Goal: Check status: Check status

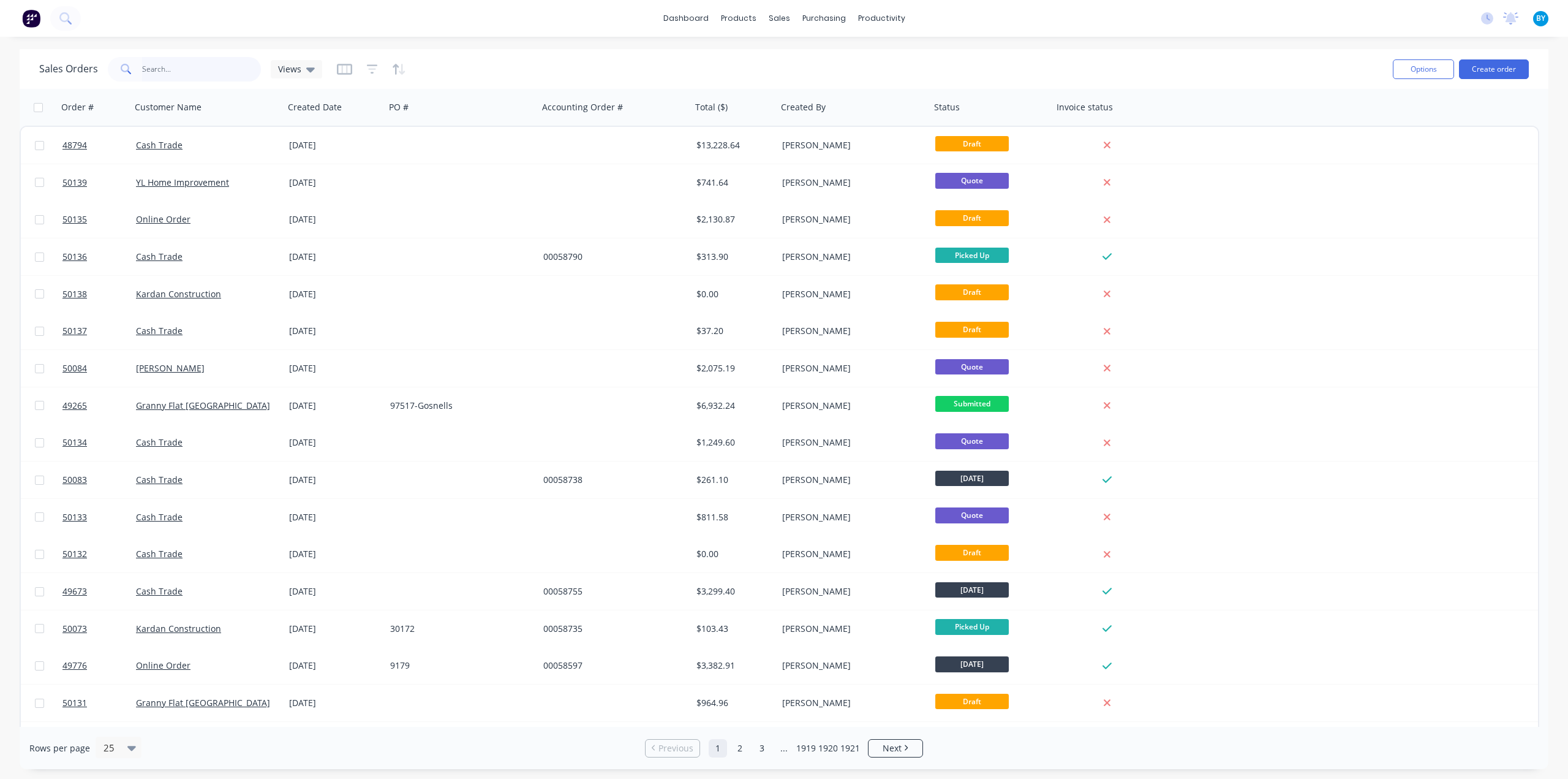
click at [196, 63] on input "text" at bounding box center [201, 70] width 119 height 25
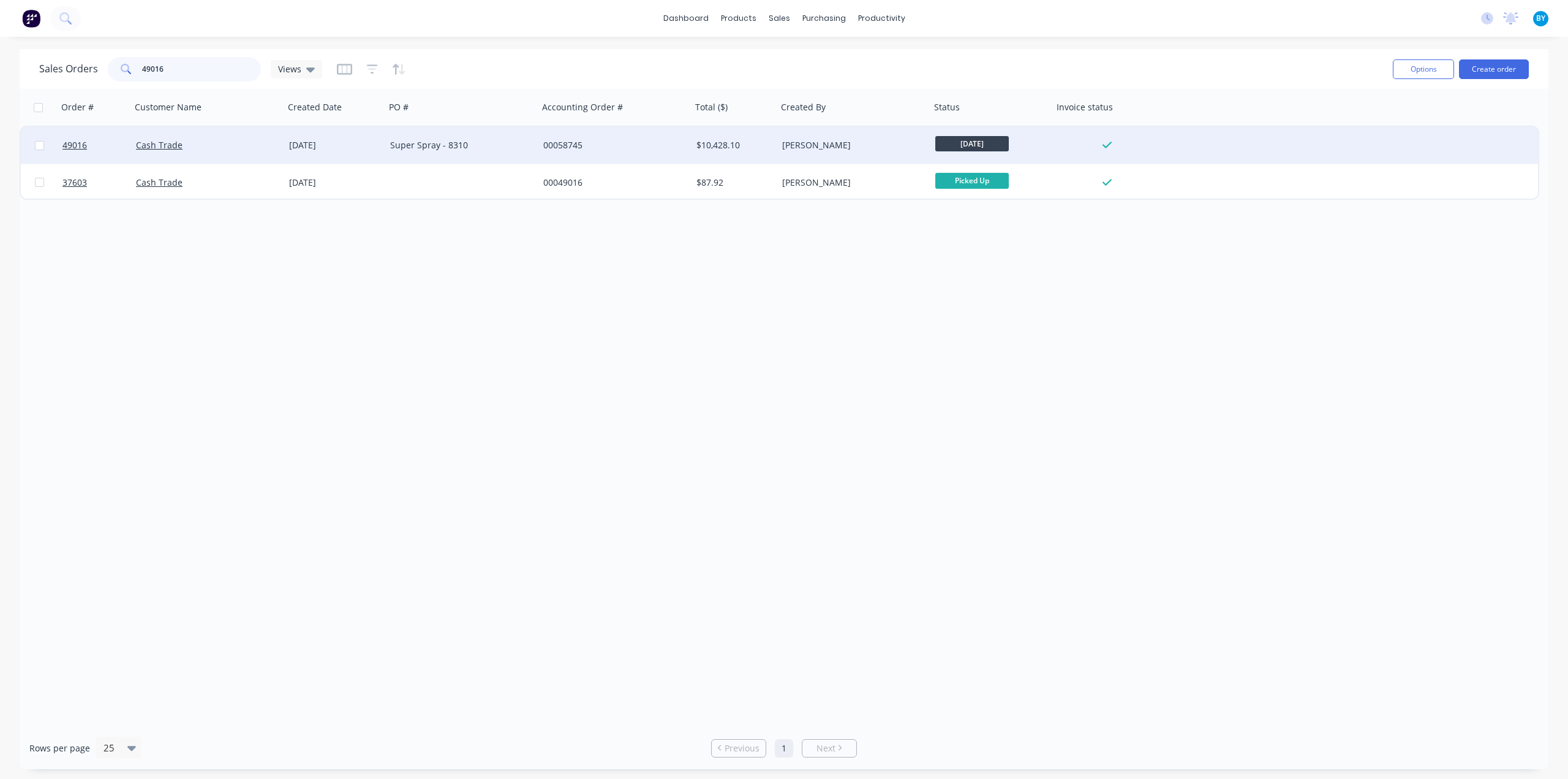
type input "49016"
click at [265, 147] on div "Cash Trade" at bounding box center [203, 145] width 136 height 12
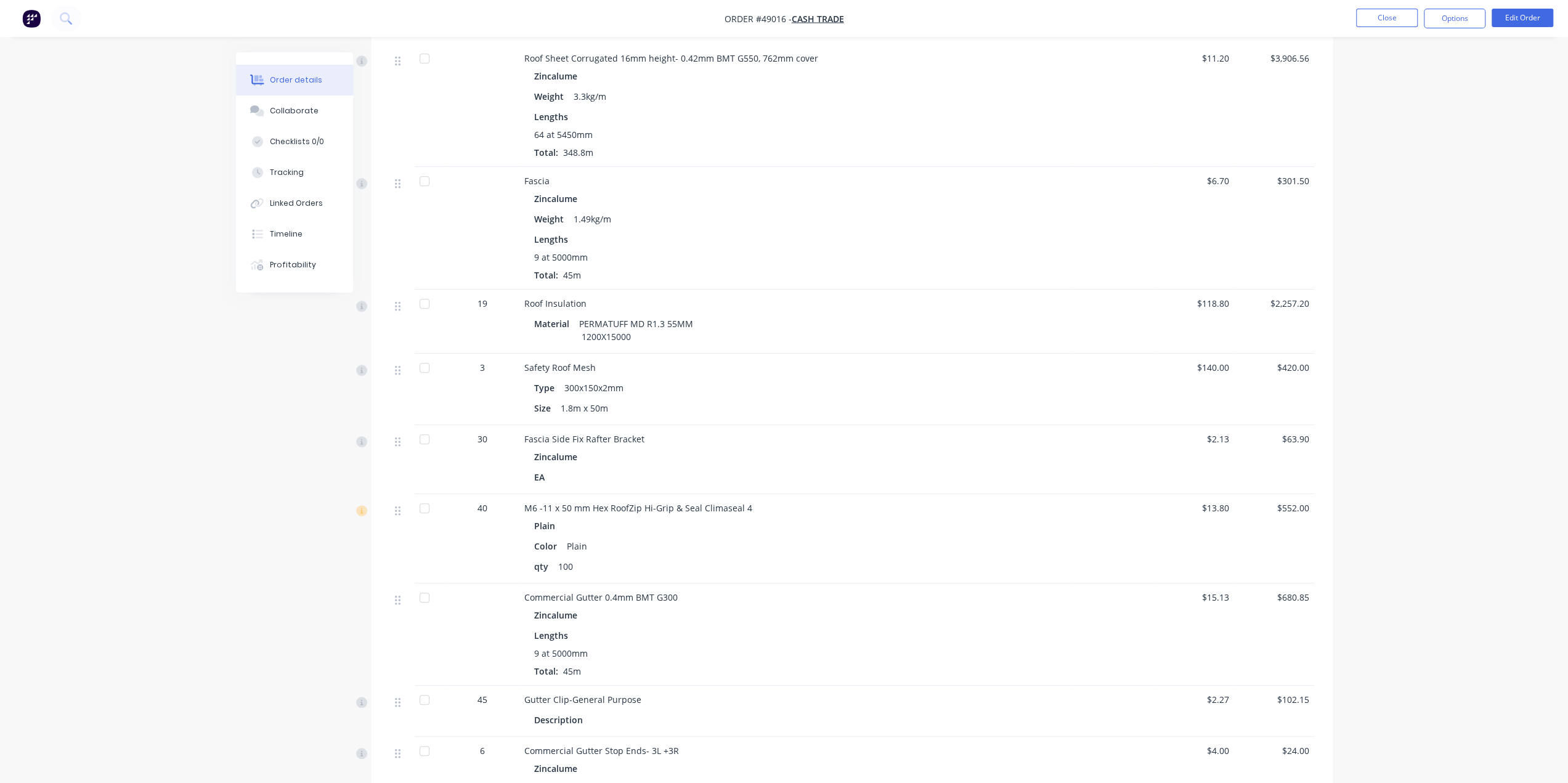
scroll to position [472, 0]
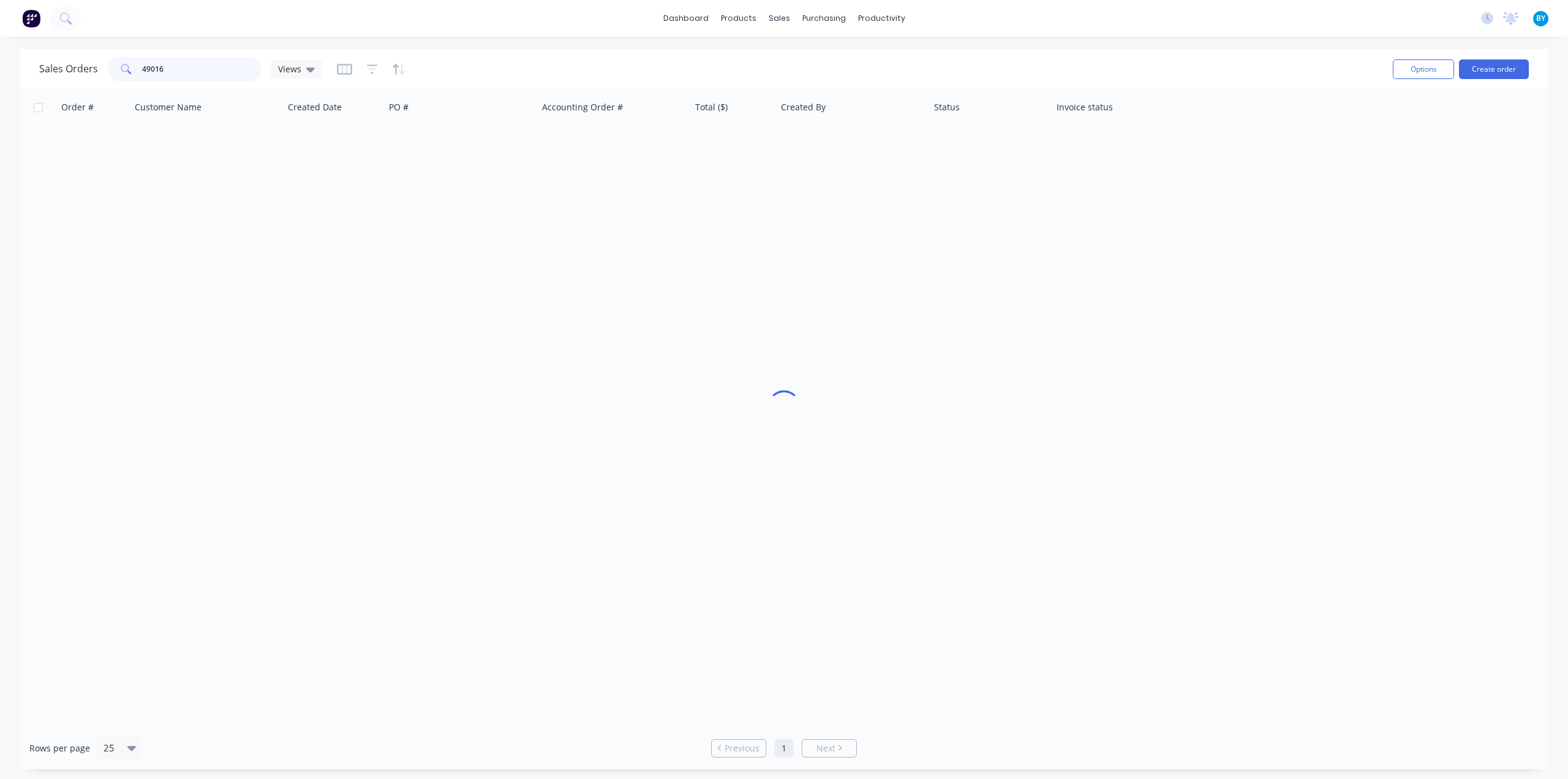
drag, startPoint x: 182, startPoint y: 74, endPoint x: 80, endPoint y: 52, distance: 104.3
click at [90, 61] on div "Sales Orders 49016 Views" at bounding box center [180, 70] width 283 height 25
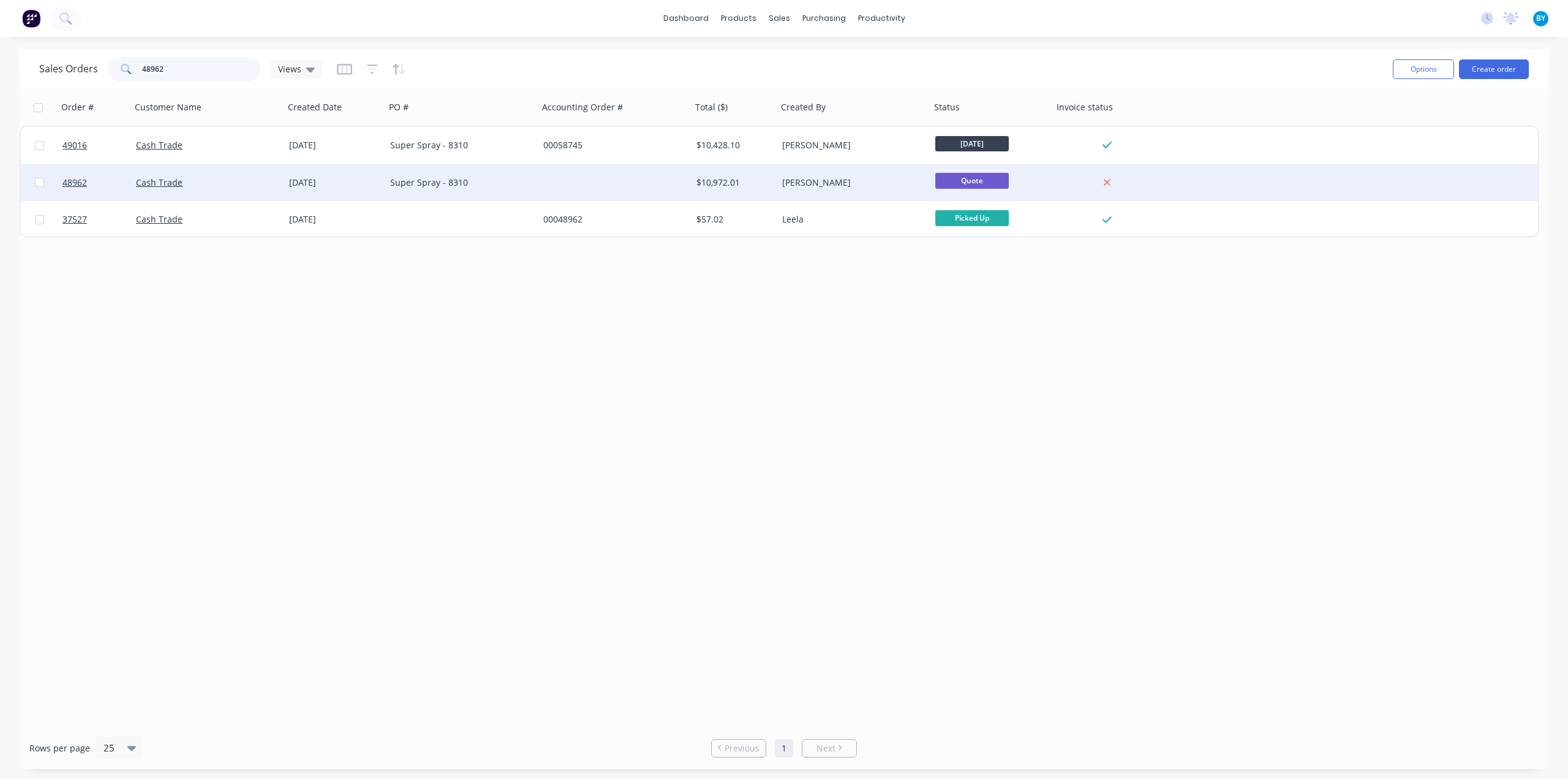
type input "48962"
click at [235, 177] on div "Cash Trade" at bounding box center [203, 183] width 136 height 12
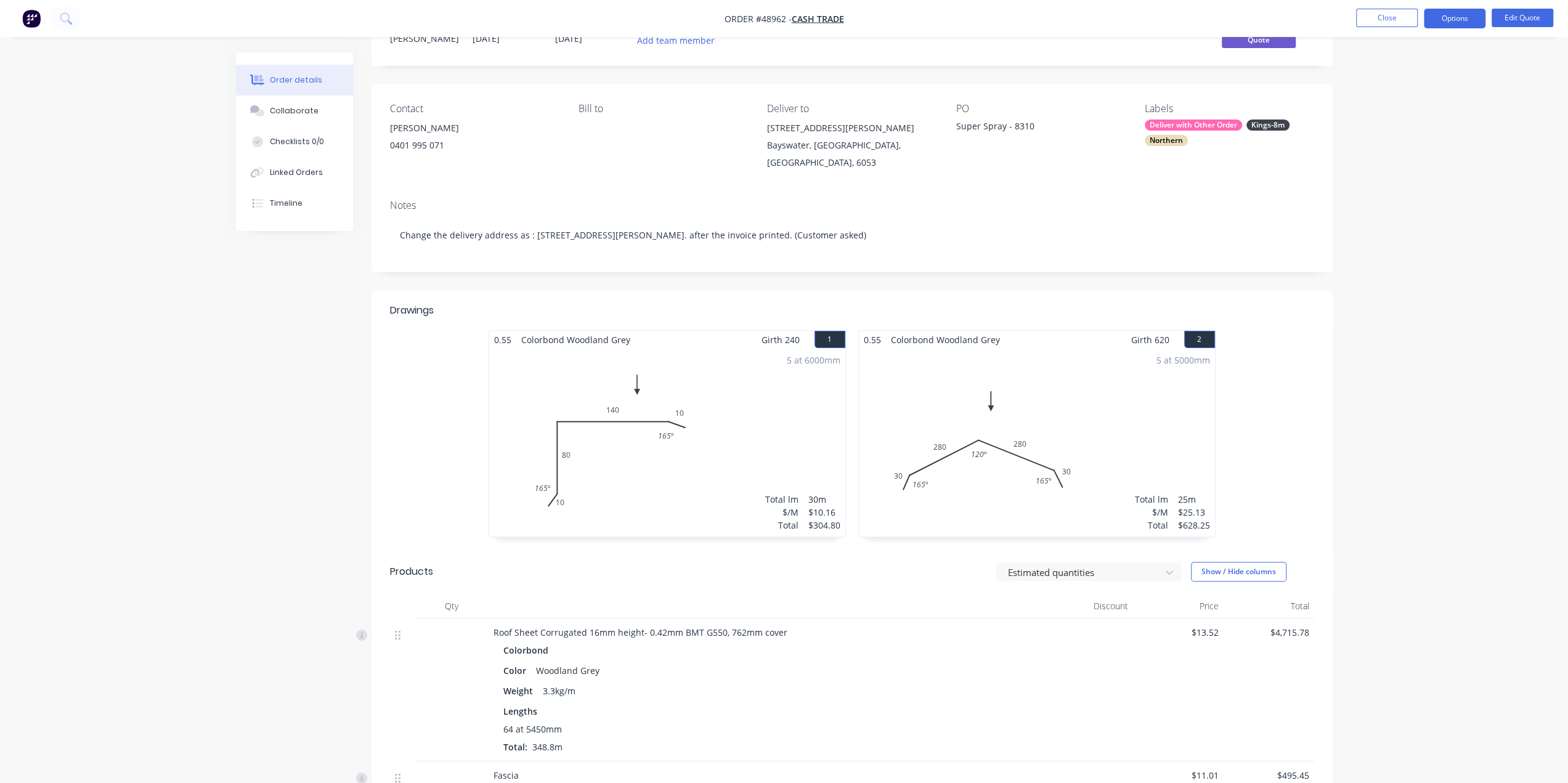
scroll to position [51, 0]
click at [868, 193] on div "Notes Change the delivery address as : [STREET_ADDRESS][PERSON_NAME]. after the…" at bounding box center [852, 231] width 961 height 82
click at [868, 195] on div "Notes Change the delivery address as : [STREET_ADDRESS][PERSON_NAME]. after the…" at bounding box center [852, 231] width 961 height 82
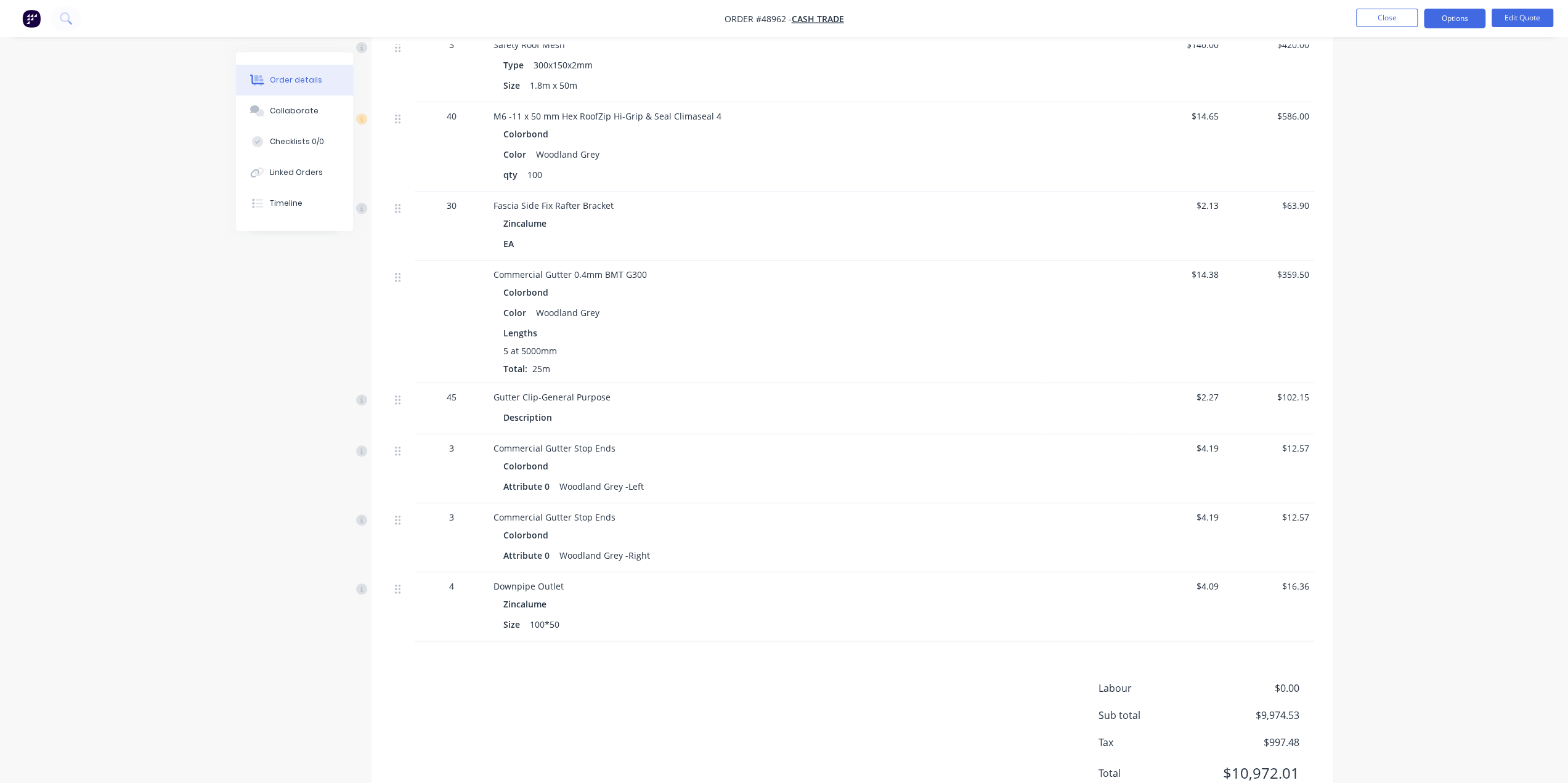
scroll to position [1037, 0]
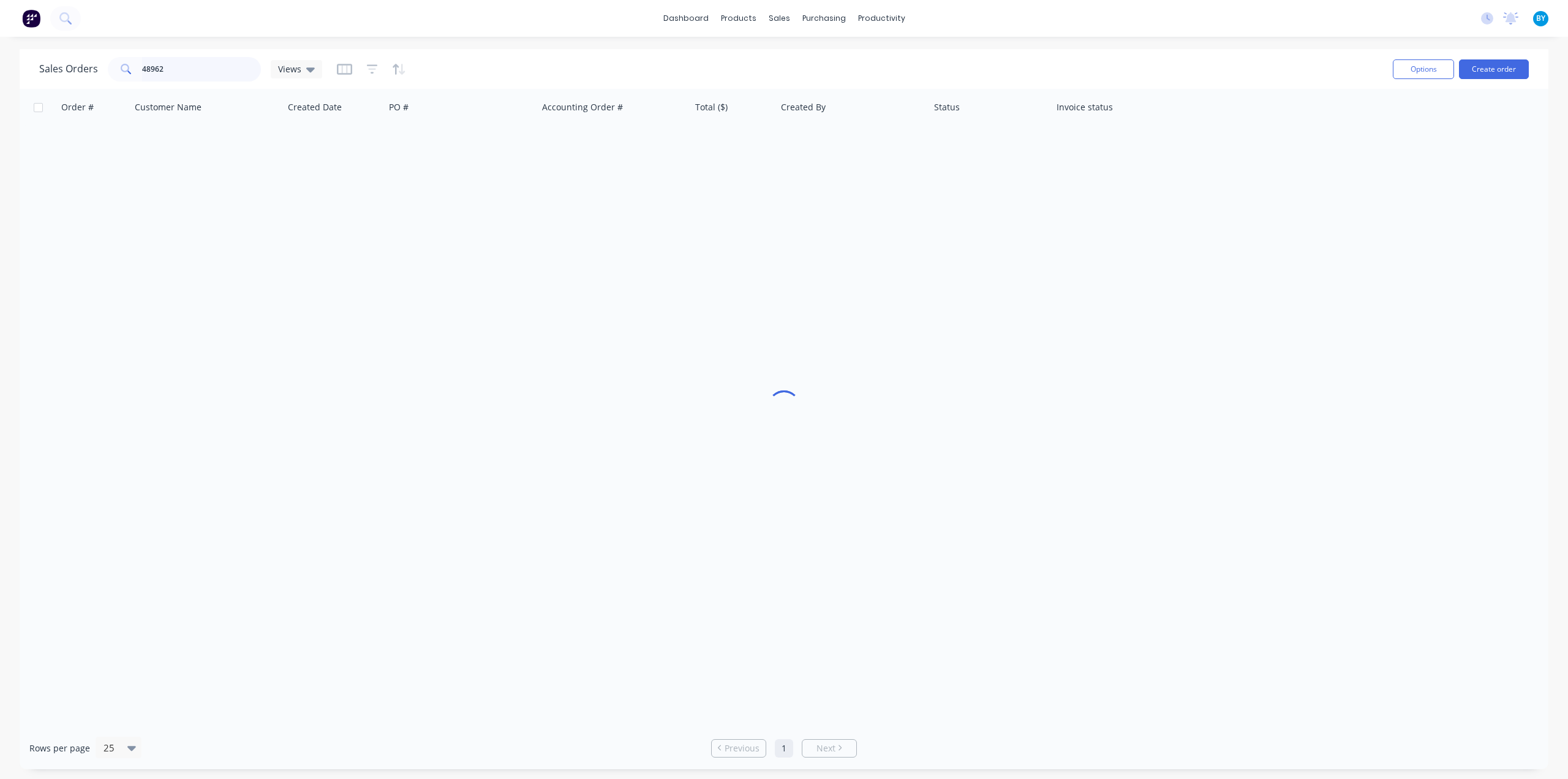
drag, startPoint x: 214, startPoint y: 67, endPoint x: 14, endPoint y: 72, distance: 200.1
click at [14, 74] on div "Sales Orders 48962 Views Options Create order Order # Customer Name Created Dat…" at bounding box center [784, 409] width 1568 height 720
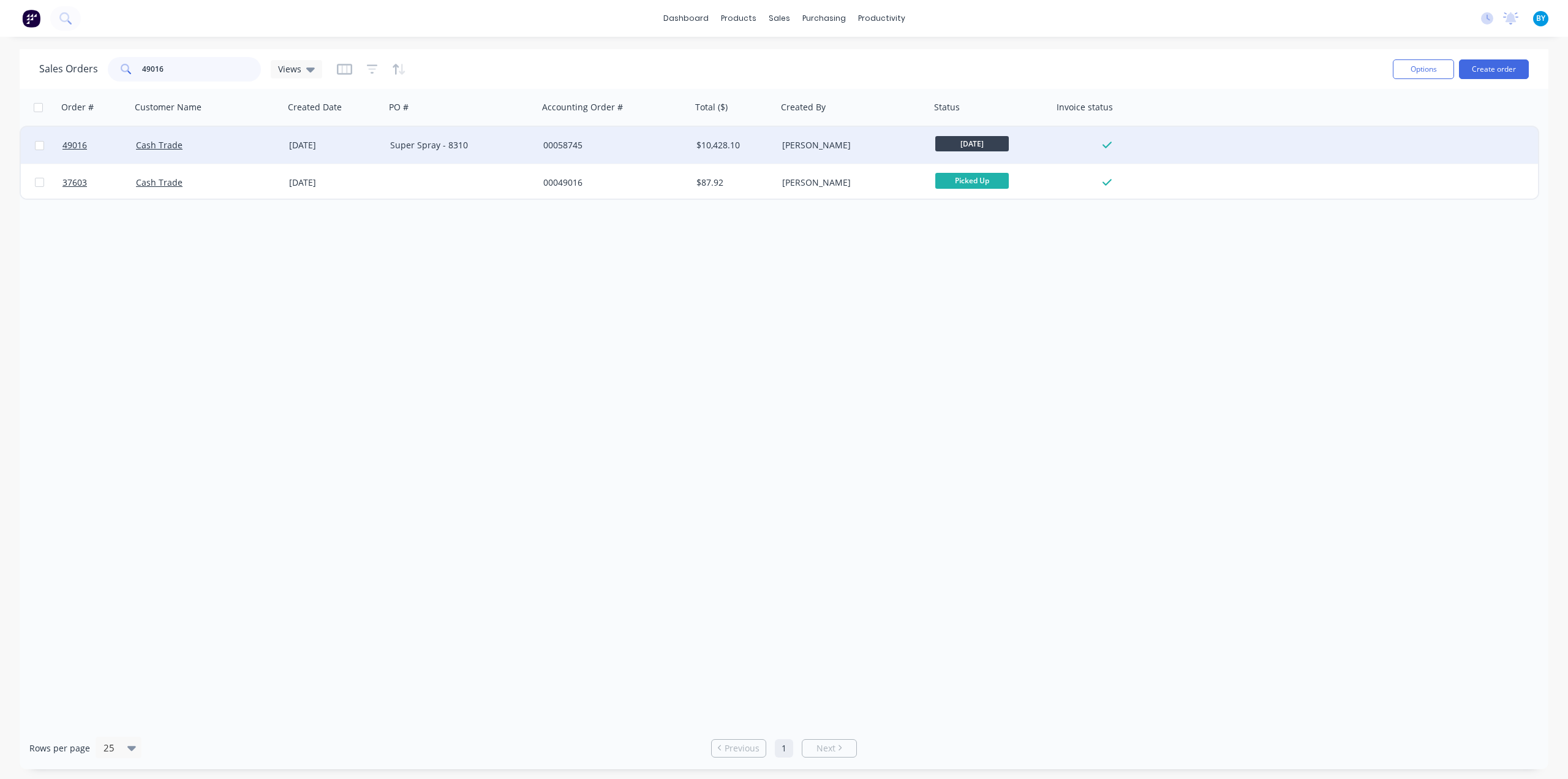
type input "49016"
click at [235, 143] on div "Cash Trade" at bounding box center [203, 145] width 136 height 12
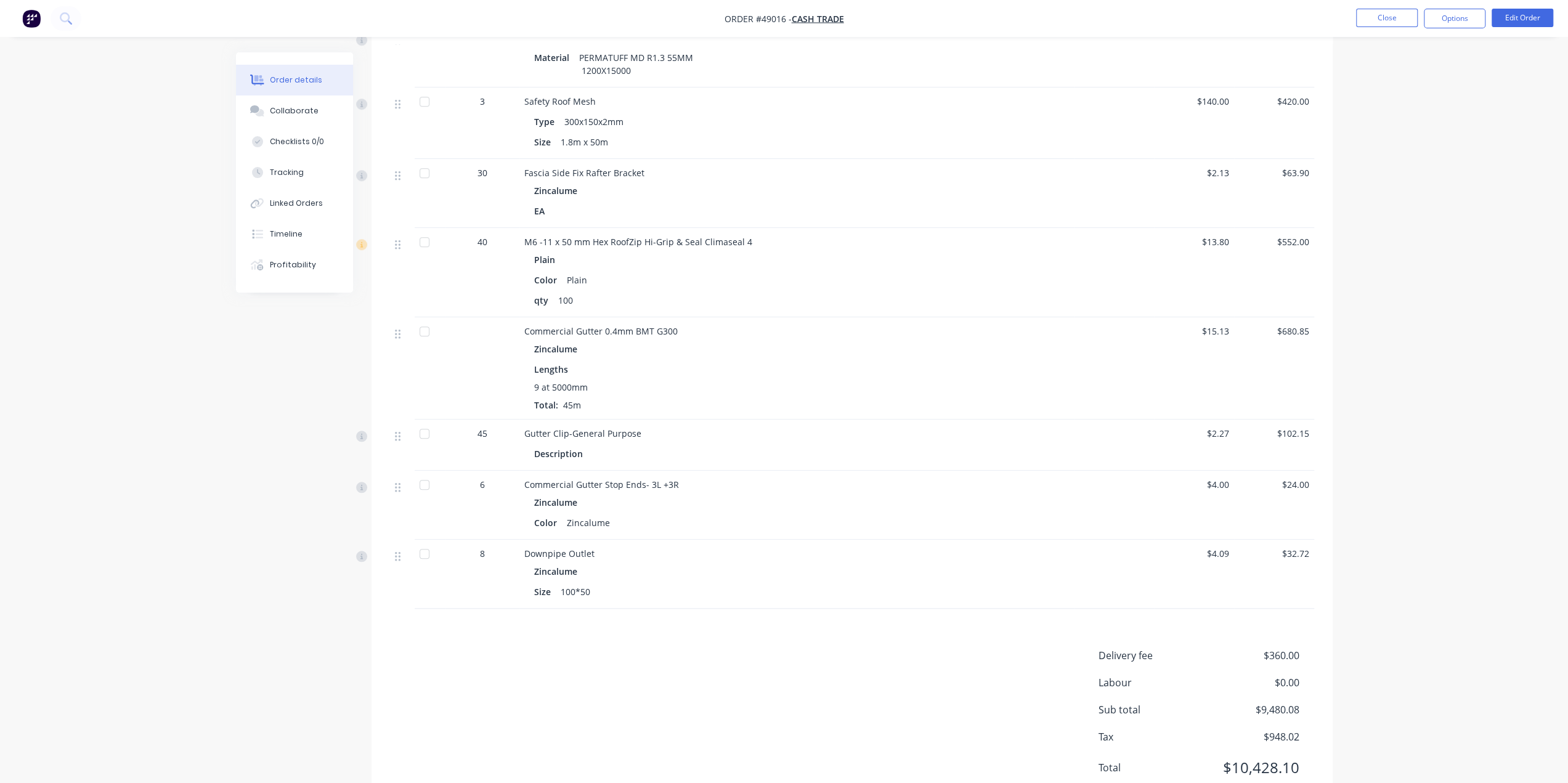
scroll to position [935, 0]
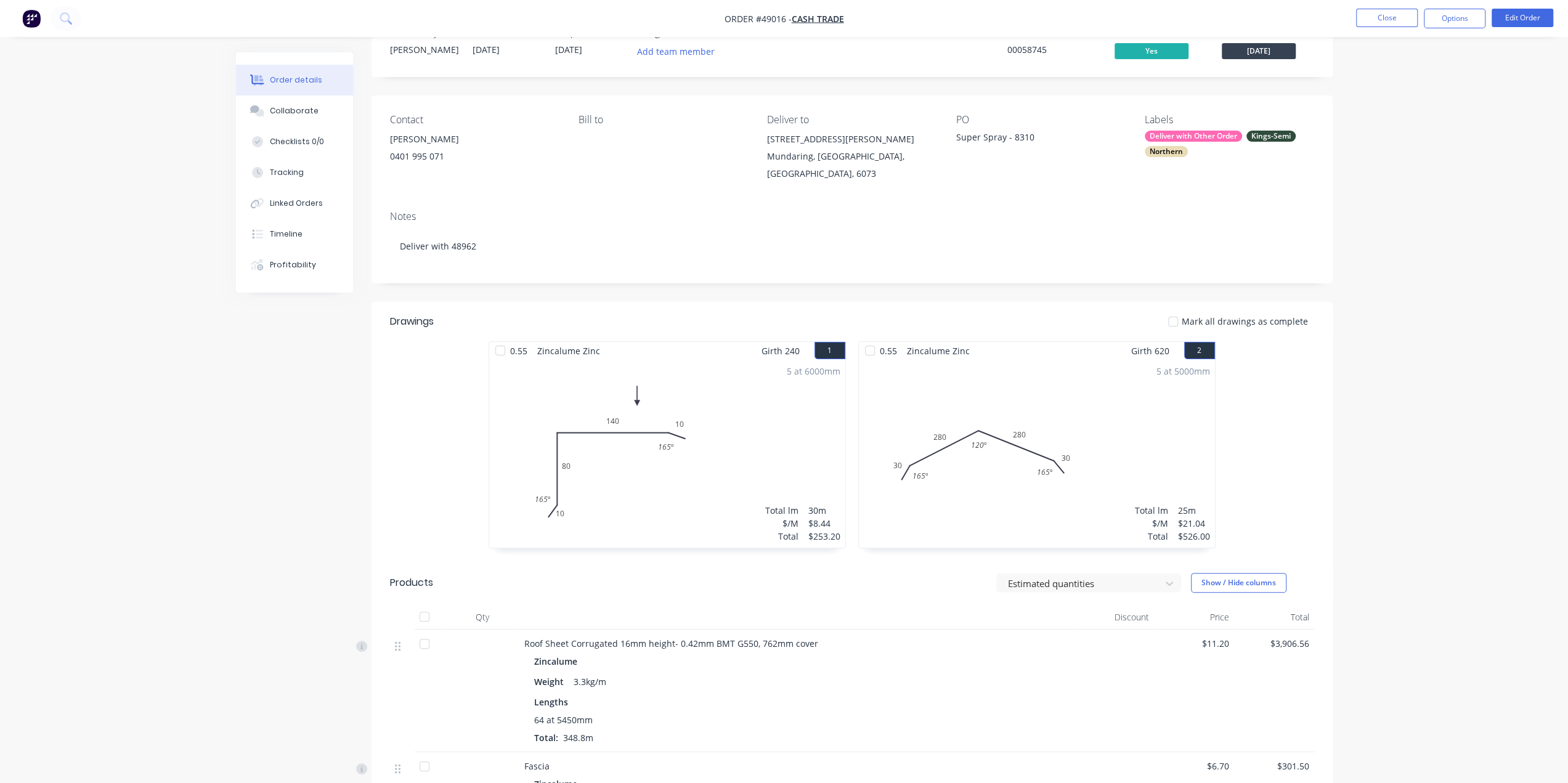
scroll to position [0, 0]
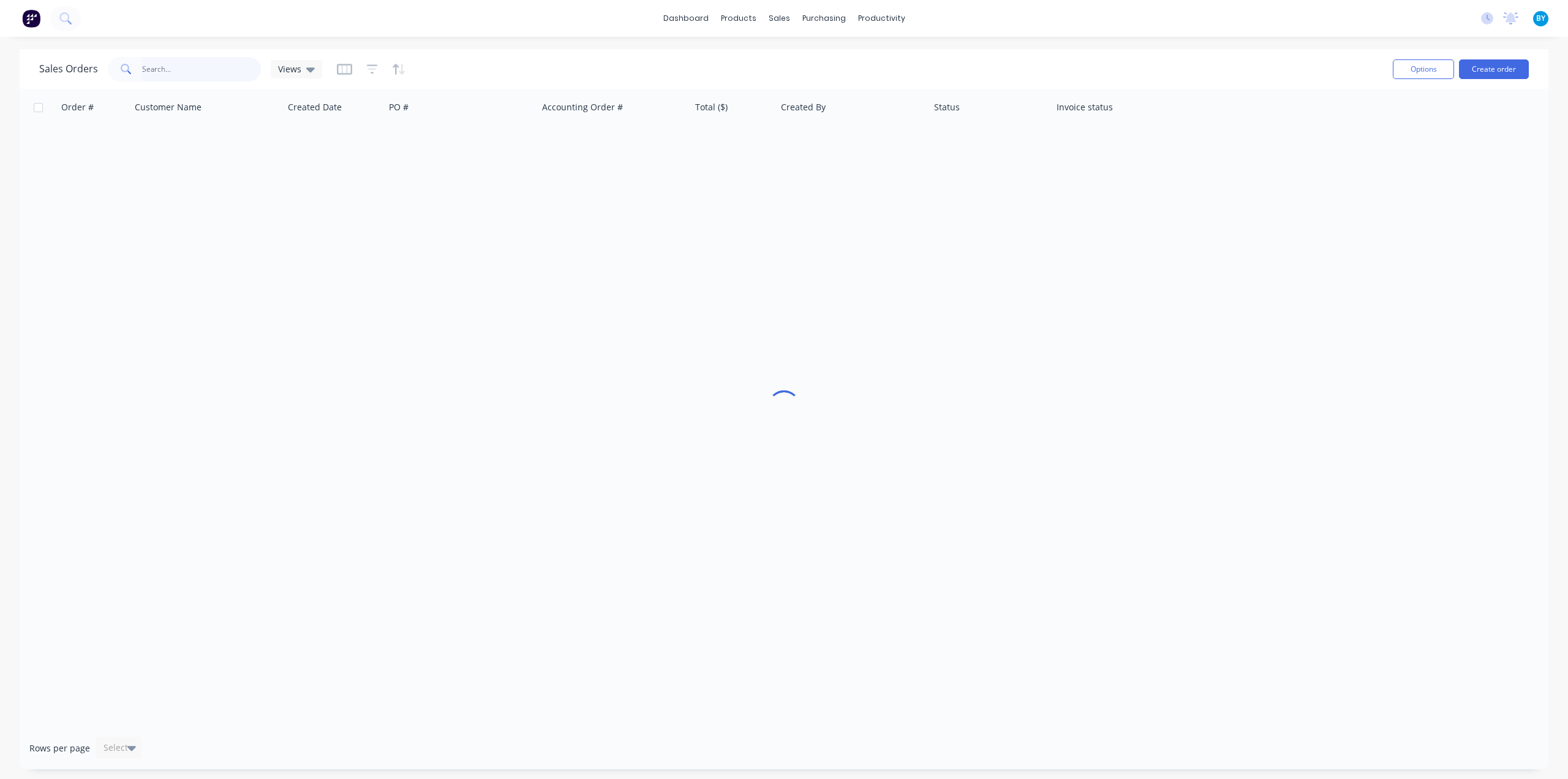
click at [214, 76] on input "text" at bounding box center [201, 70] width 119 height 25
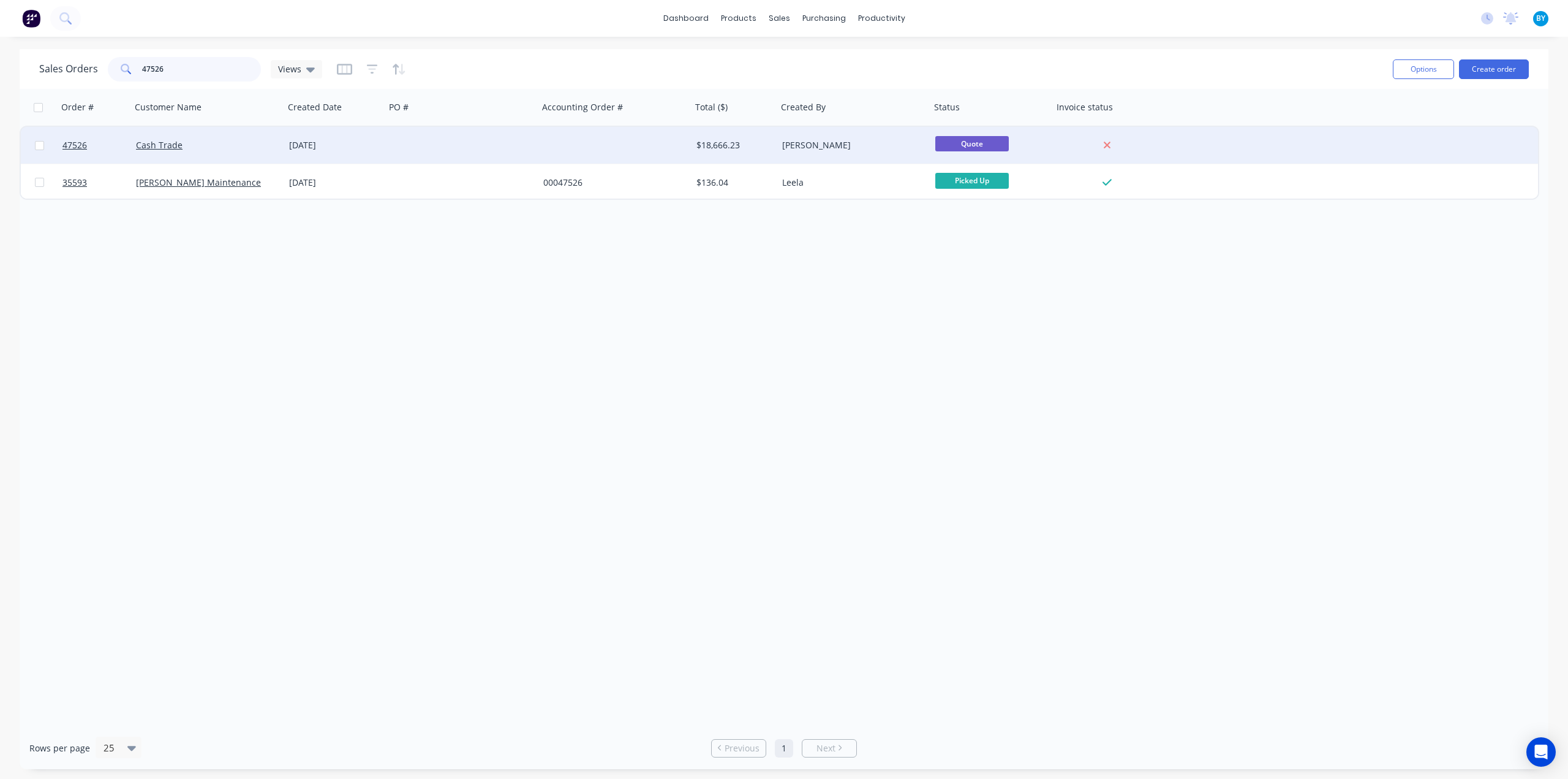
type input "47526"
click at [235, 153] on div "Cash Trade" at bounding box center [207, 145] width 153 height 37
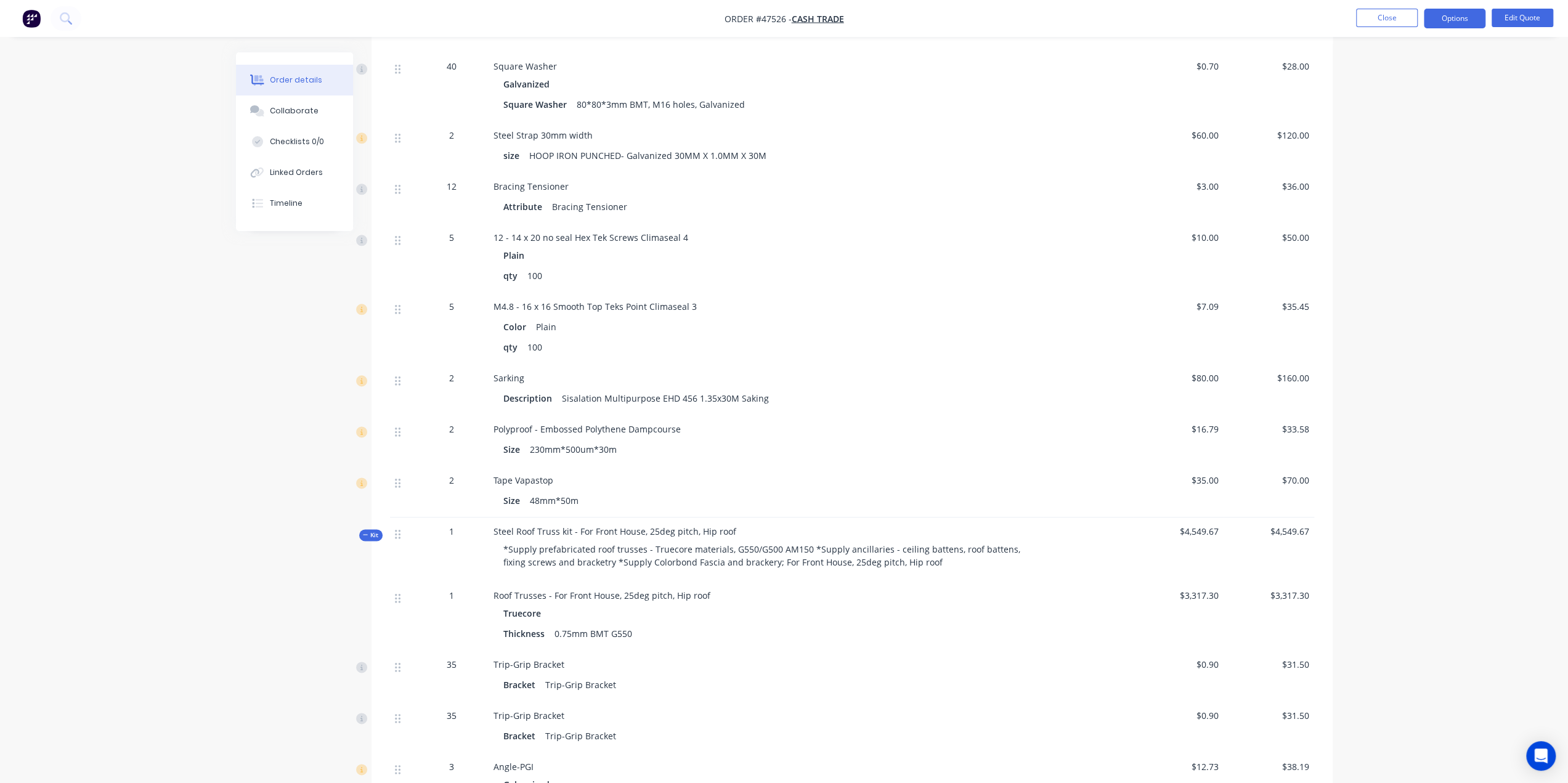
scroll to position [1120, 0]
